Goal: Information Seeking & Learning: Learn about a topic

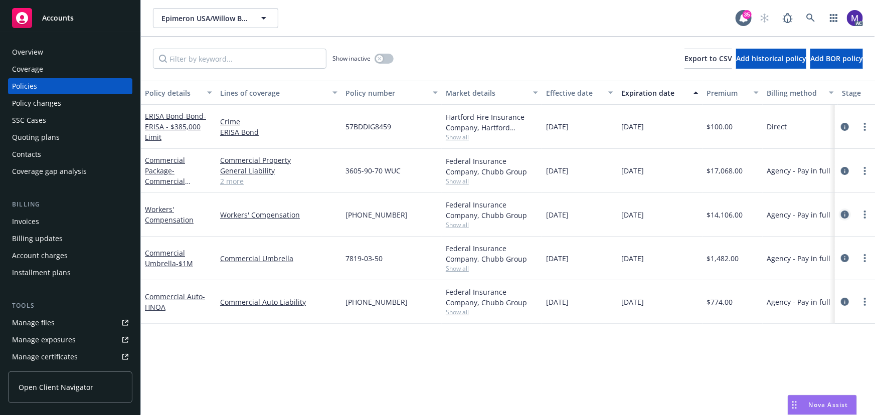
click at [846, 214] on icon "circleInformation" at bounding box center [845, 215] width 8 height 8
